Goal: Task Accomplishment & Management: Manage account settings

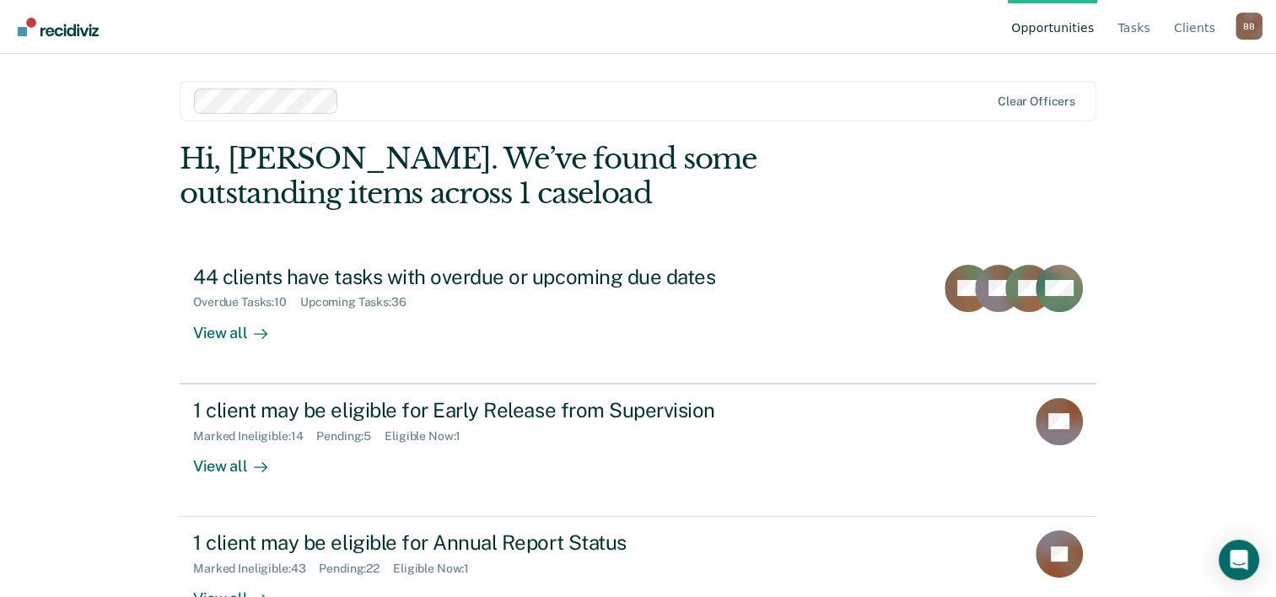
scroll to position [51, 0]
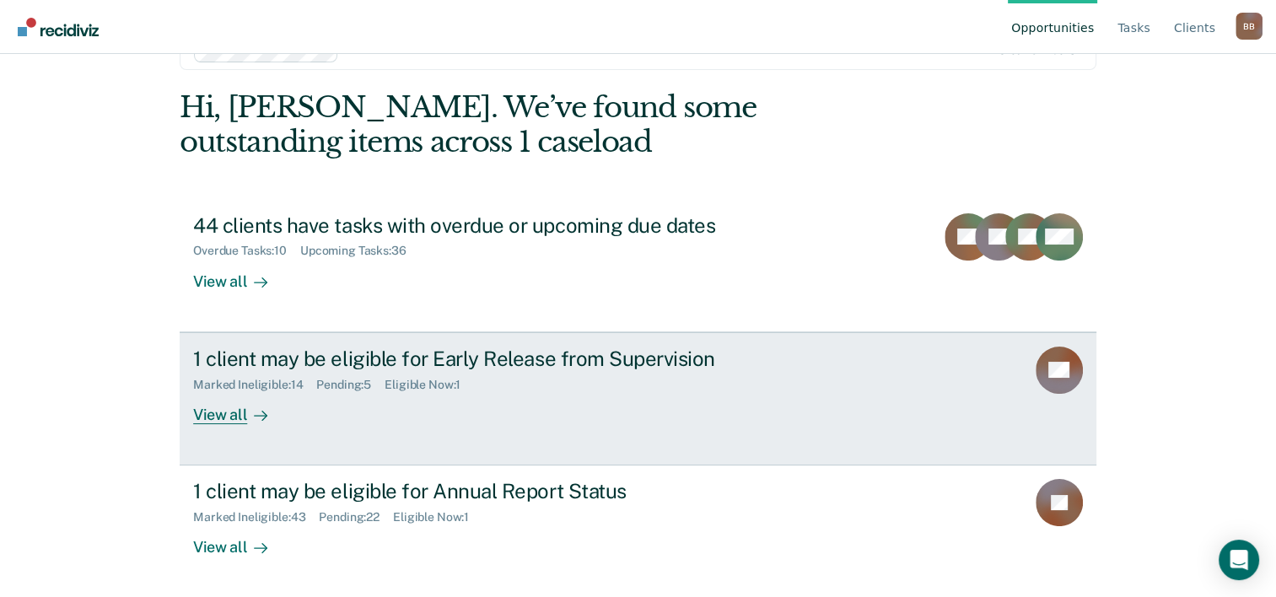
click at [221, 422] on div "View all" at bounding box center [240, 407] width 94 height 33
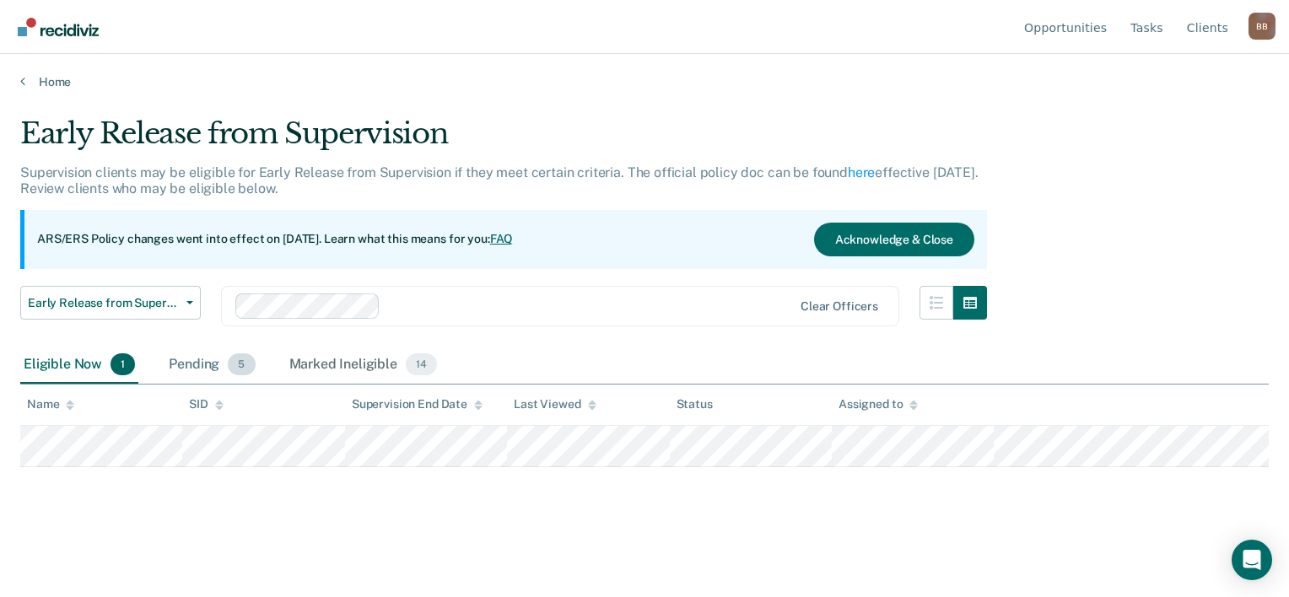
click at [201, 368] on div "Pending 5" at bounding box center [211, 365] width 93 height 37
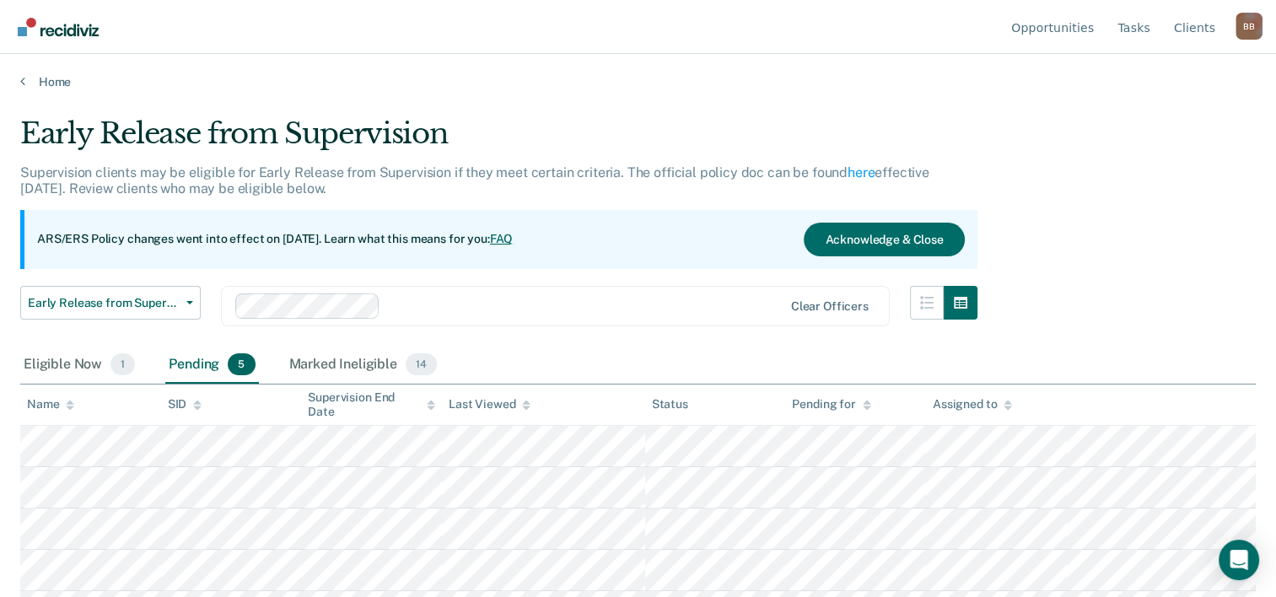
scroll to position [34, 0]
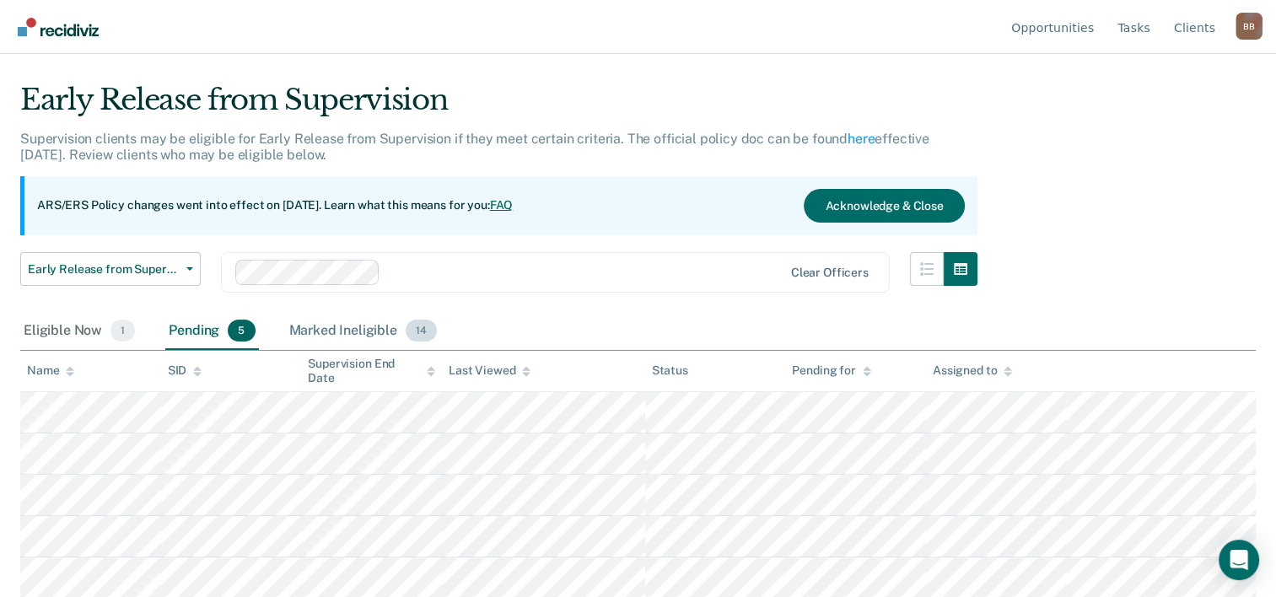
click at [300, 333] on div "Marked Ineligible 14" at bounding box center [363, 331] width 154 height 37
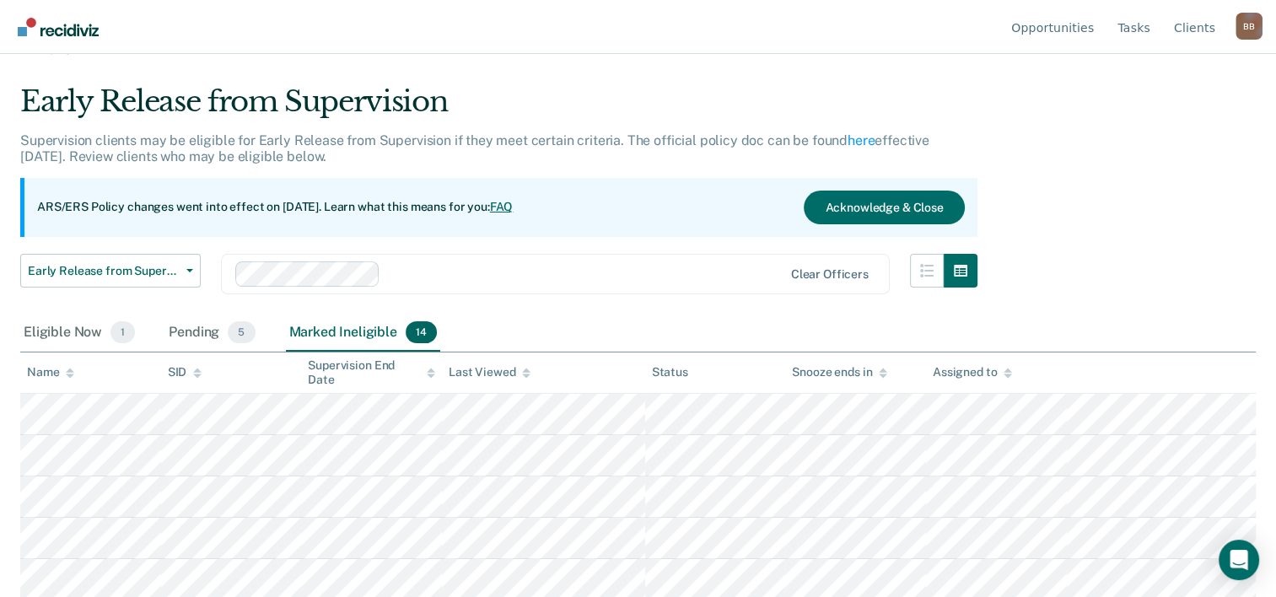
scroll to position [0, 0]
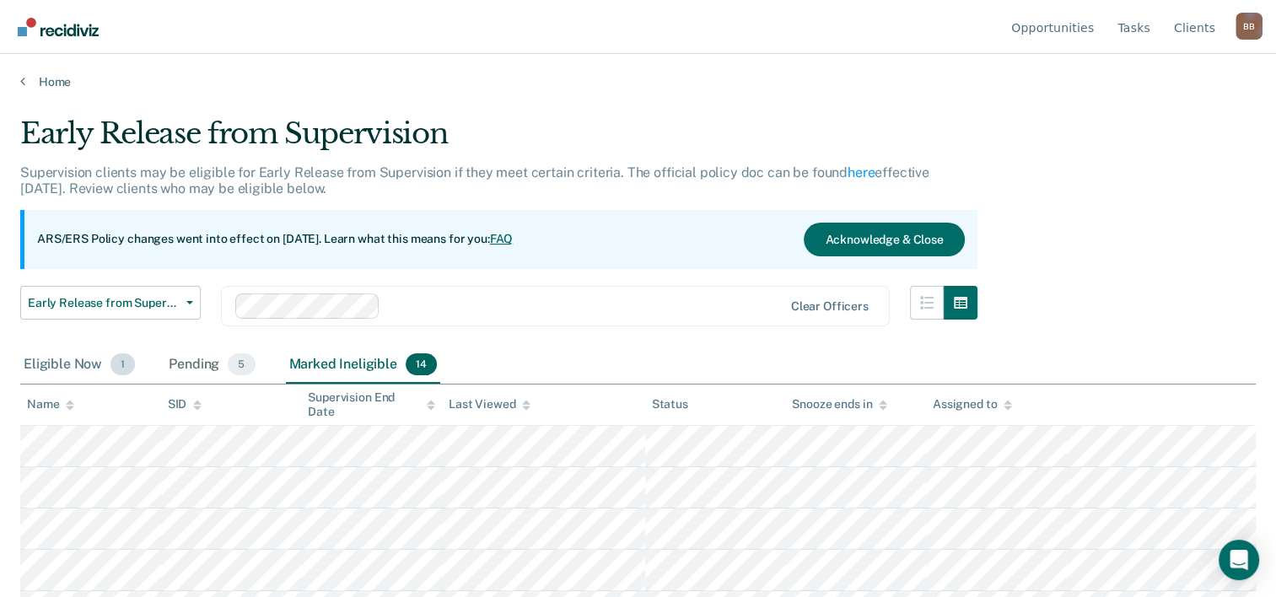
click at [67, 368] on div "Eligible Now 1" at bounding box center [79, 365] width 118 height 37
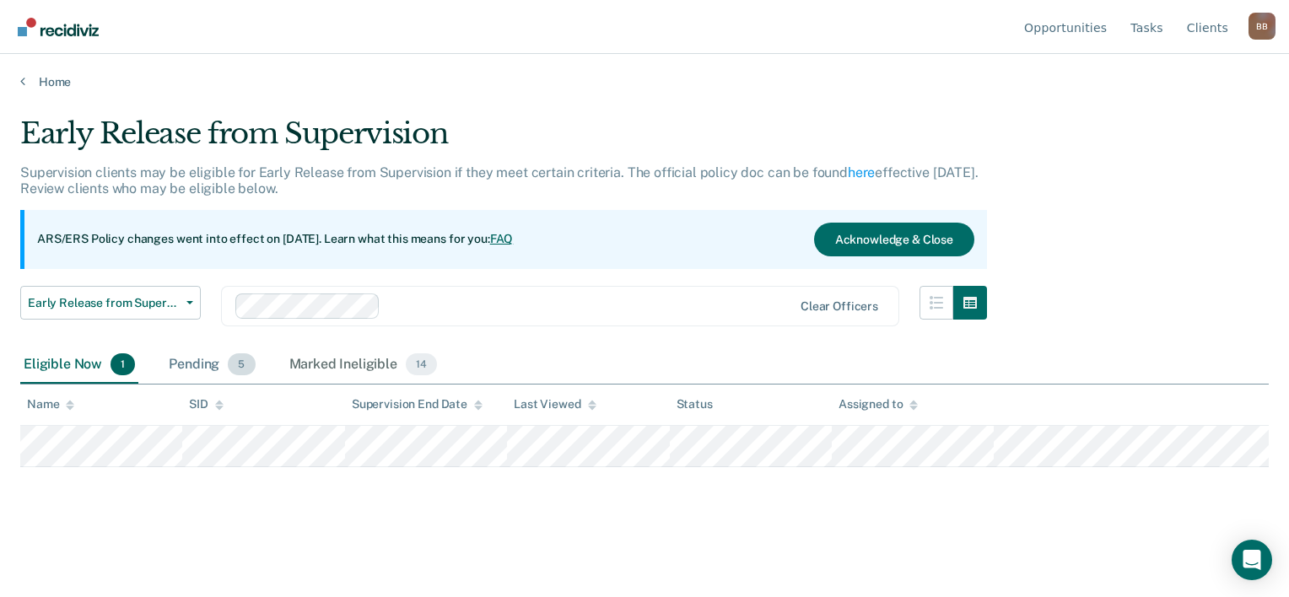
click at [189, 364] on div "Pending 5" at bounding box center [211, 365] width 93 height 37
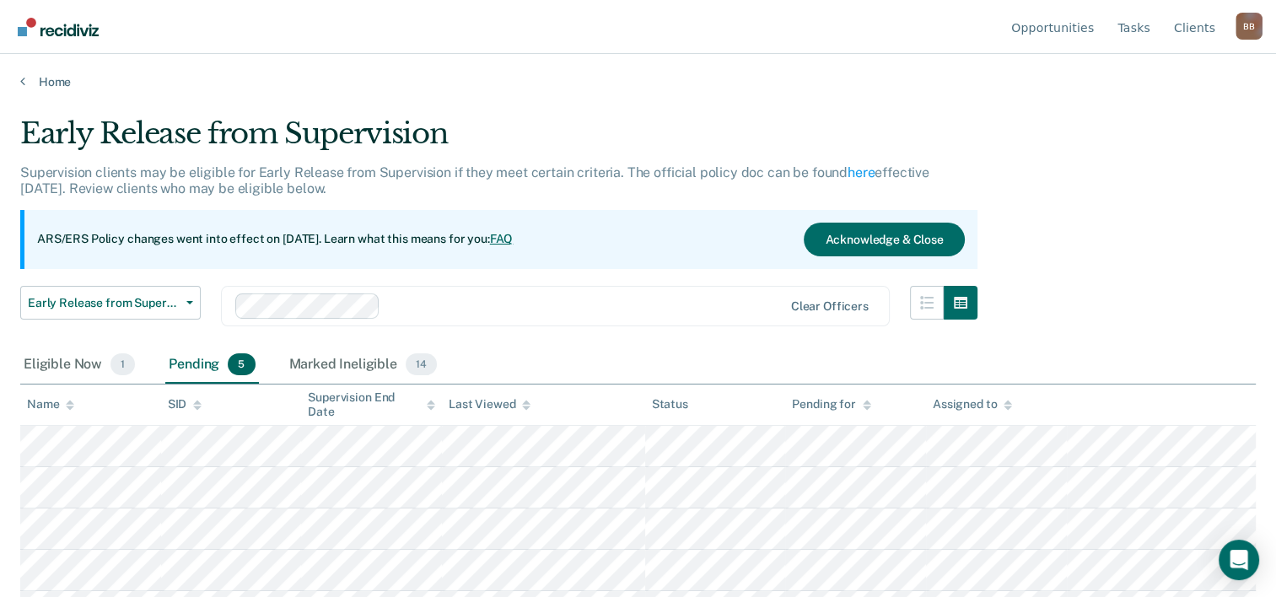
scroll to position [34, 0]
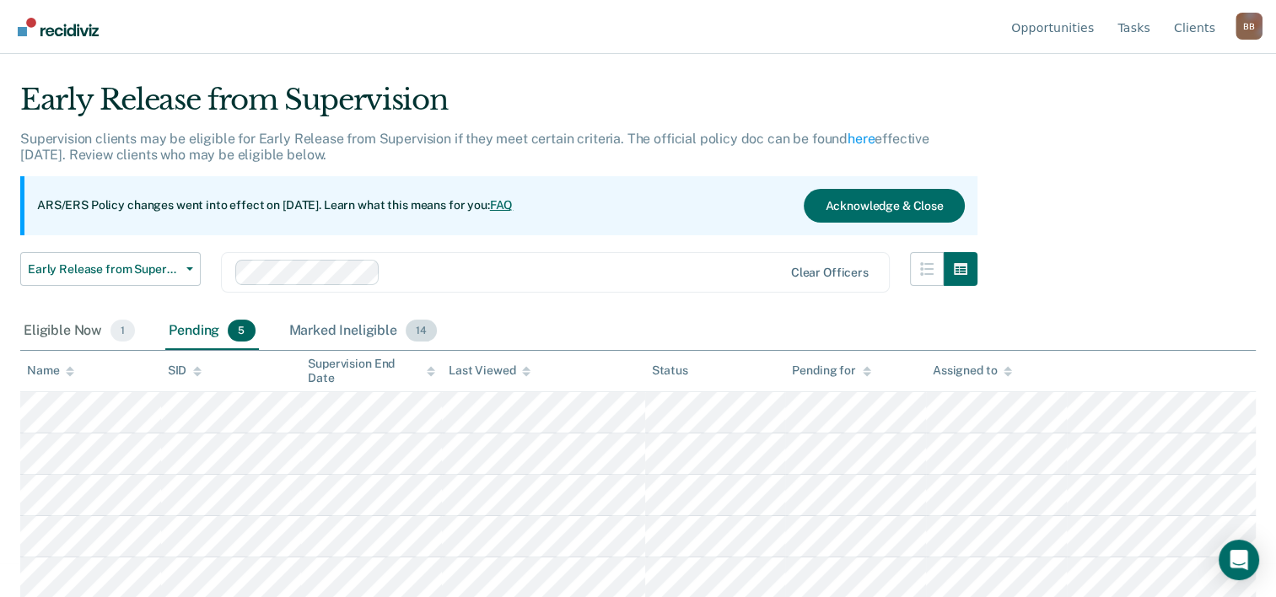
click at [322, 331] on div "Marked Ineligible 14" at bounding box center [363, 331] width 154 height 37
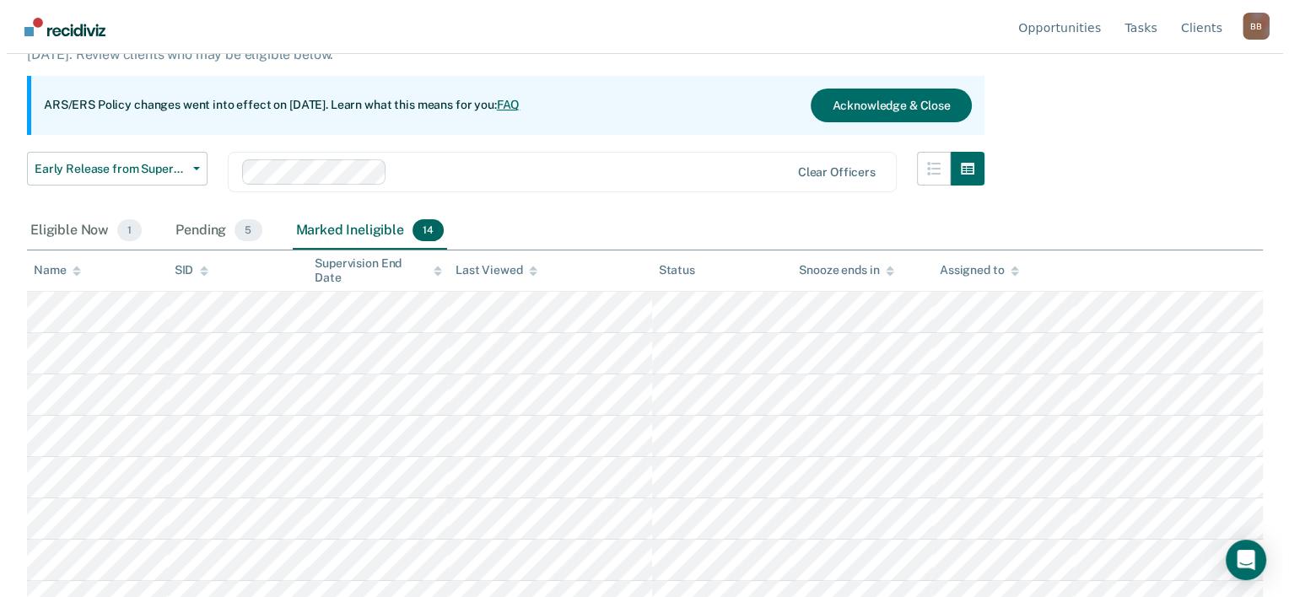
scroll to position [0, 0]
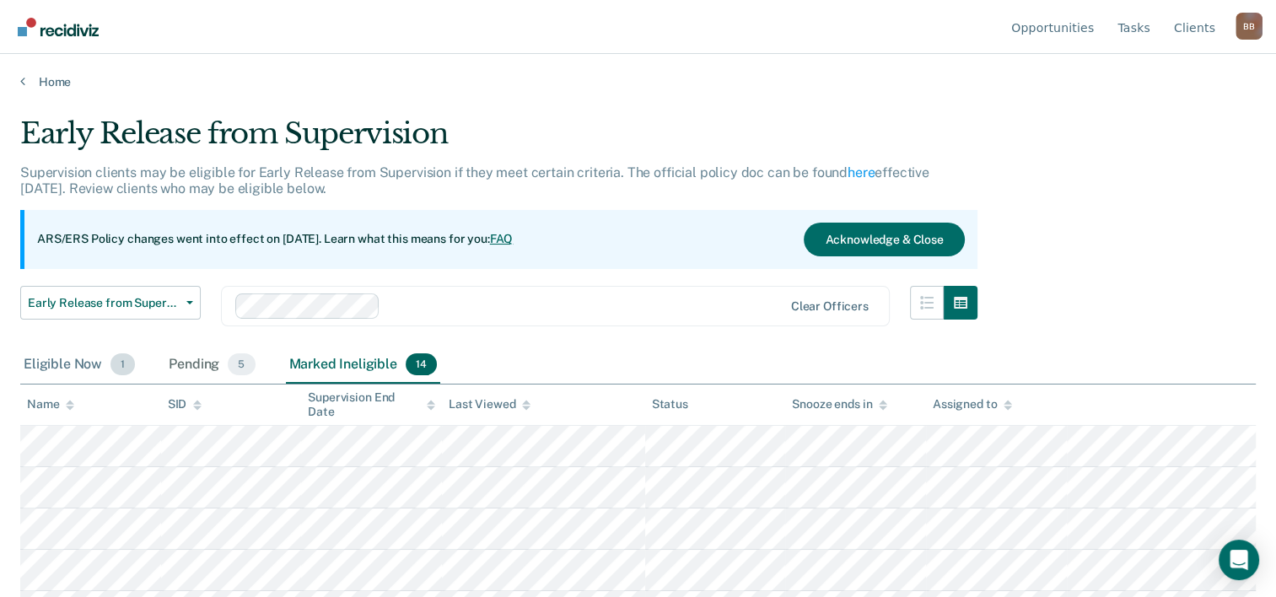
click at [68, 363] on div "Eligible Now 1" at bounding box center [79, 365] width 118 height 37
